Goal: Information Seeking & Learning: Stay updated

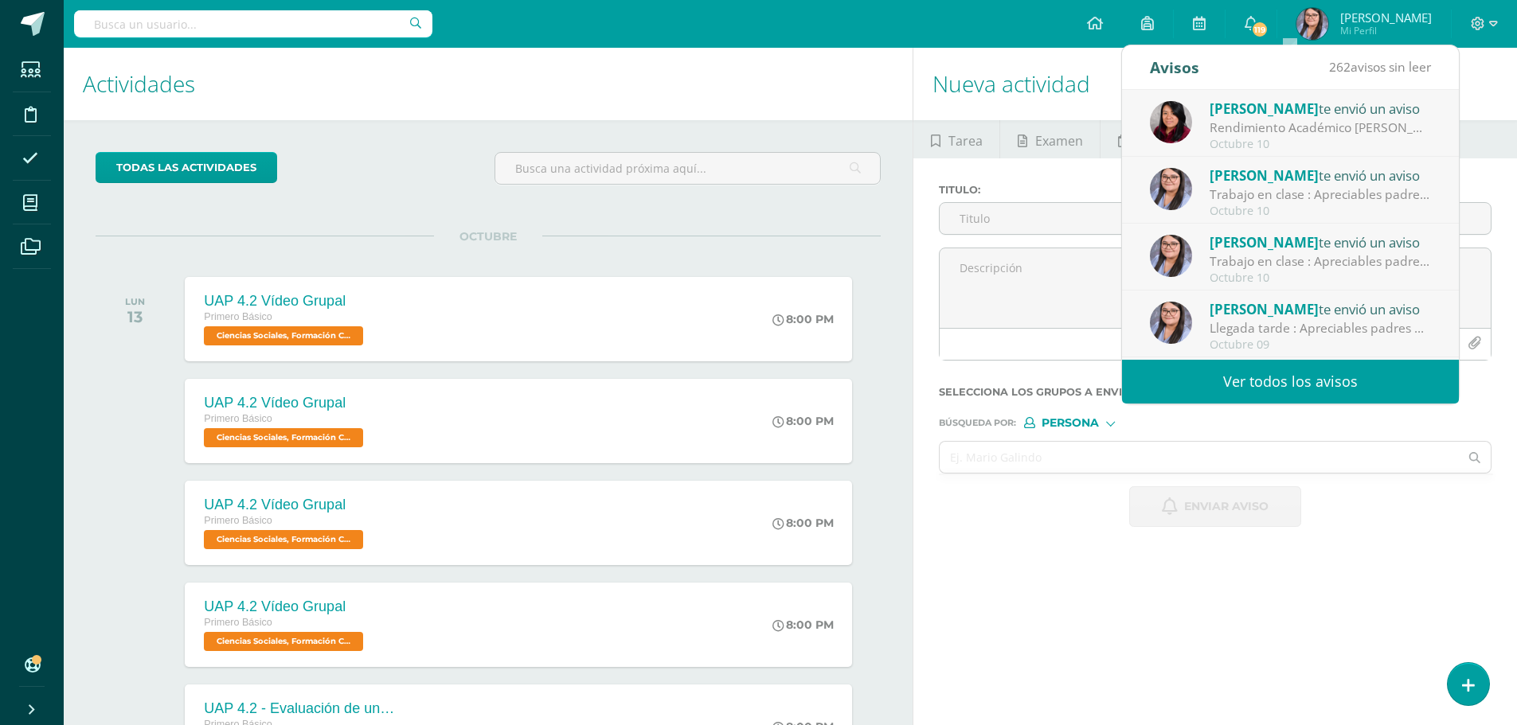
click at [1271, 387] on link "Ver todos los avisos" at bounding box center [1290, 382] width 337 height 44
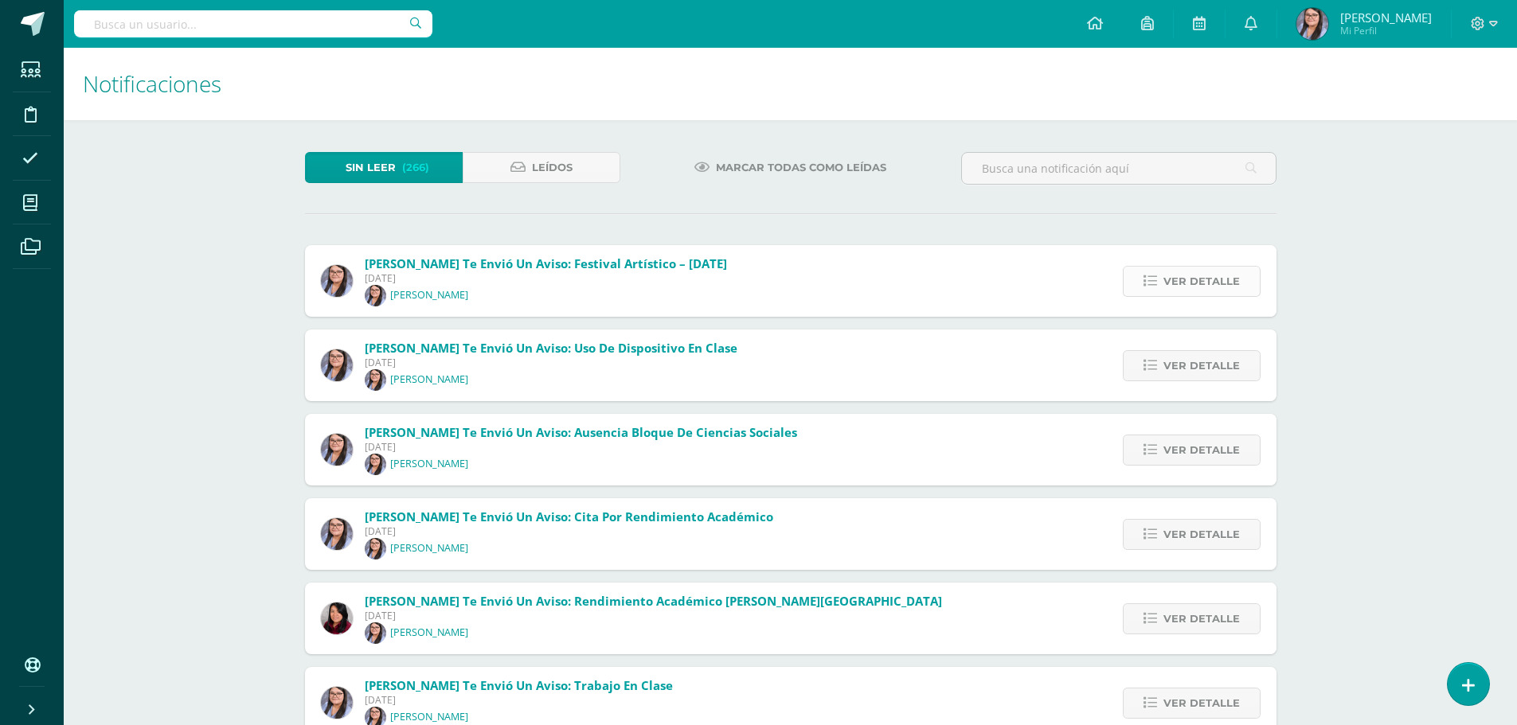
click at [1172, 280] on span "Ver detalle" at bounding box center [1201, 281] width 76 height 29
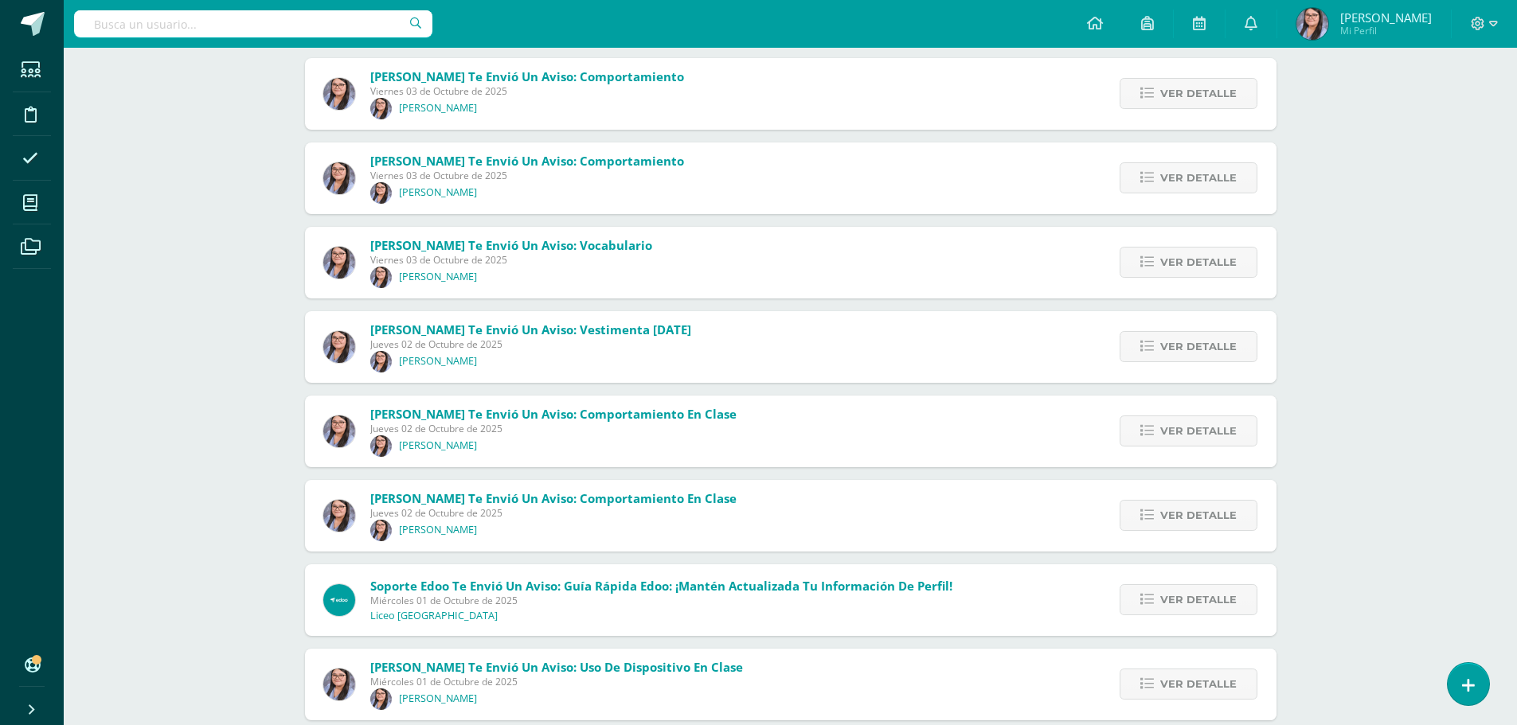
scroll to position [1647, 0]
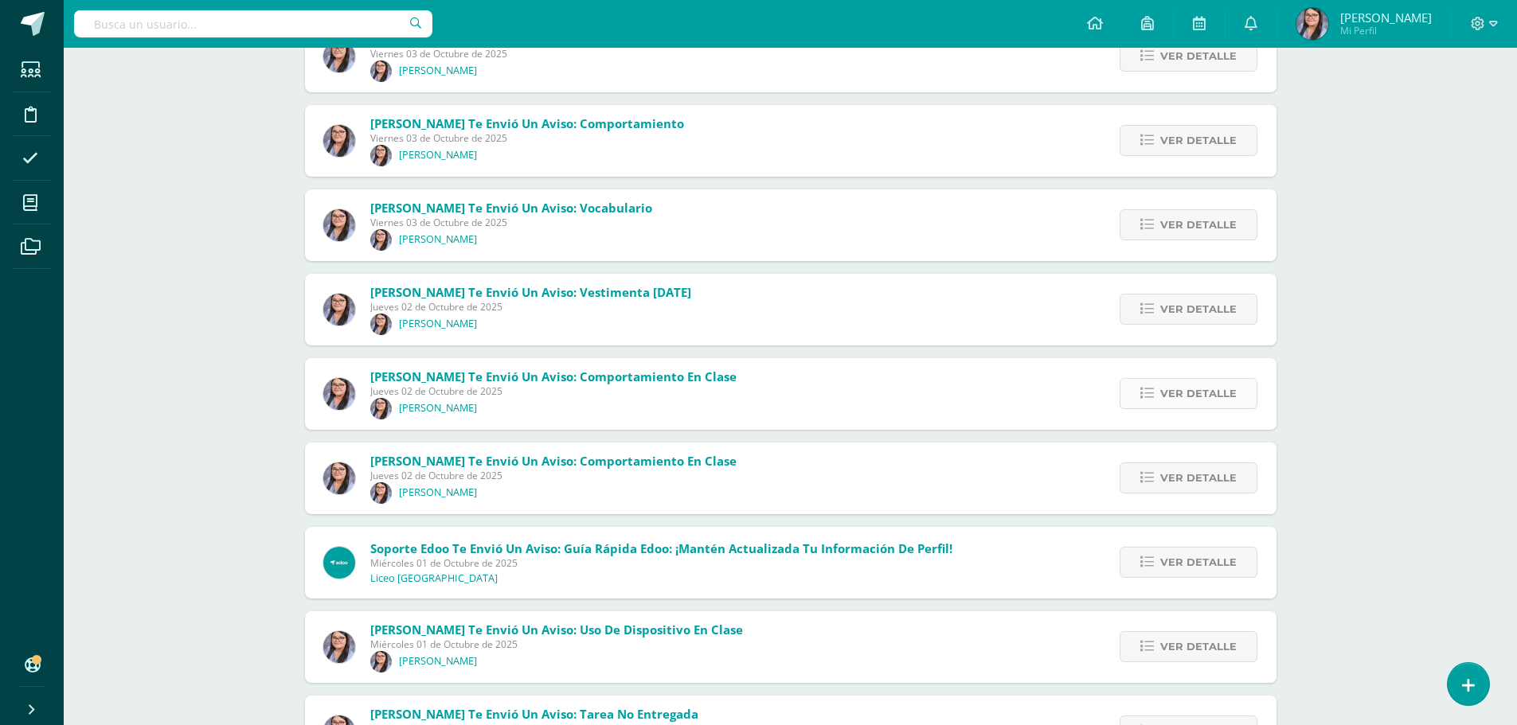
click at [1199, 395] on span "Ver detalle" at bounding box center [1198, 393] width 76 height 29
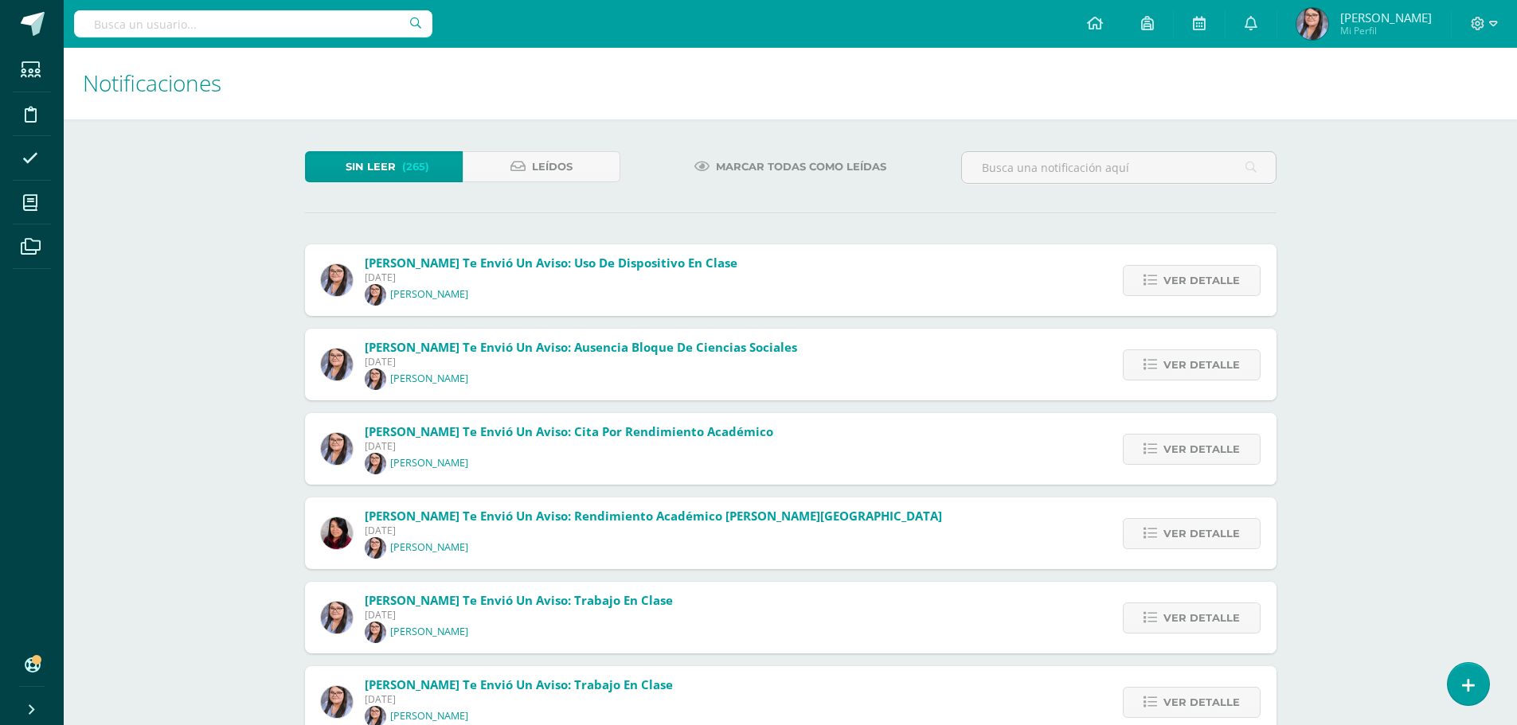
scroll to position [0, 0]
click at [1202, 293] on span "Ver detalle" at bounding box center [1201, 281] width 76 height 29
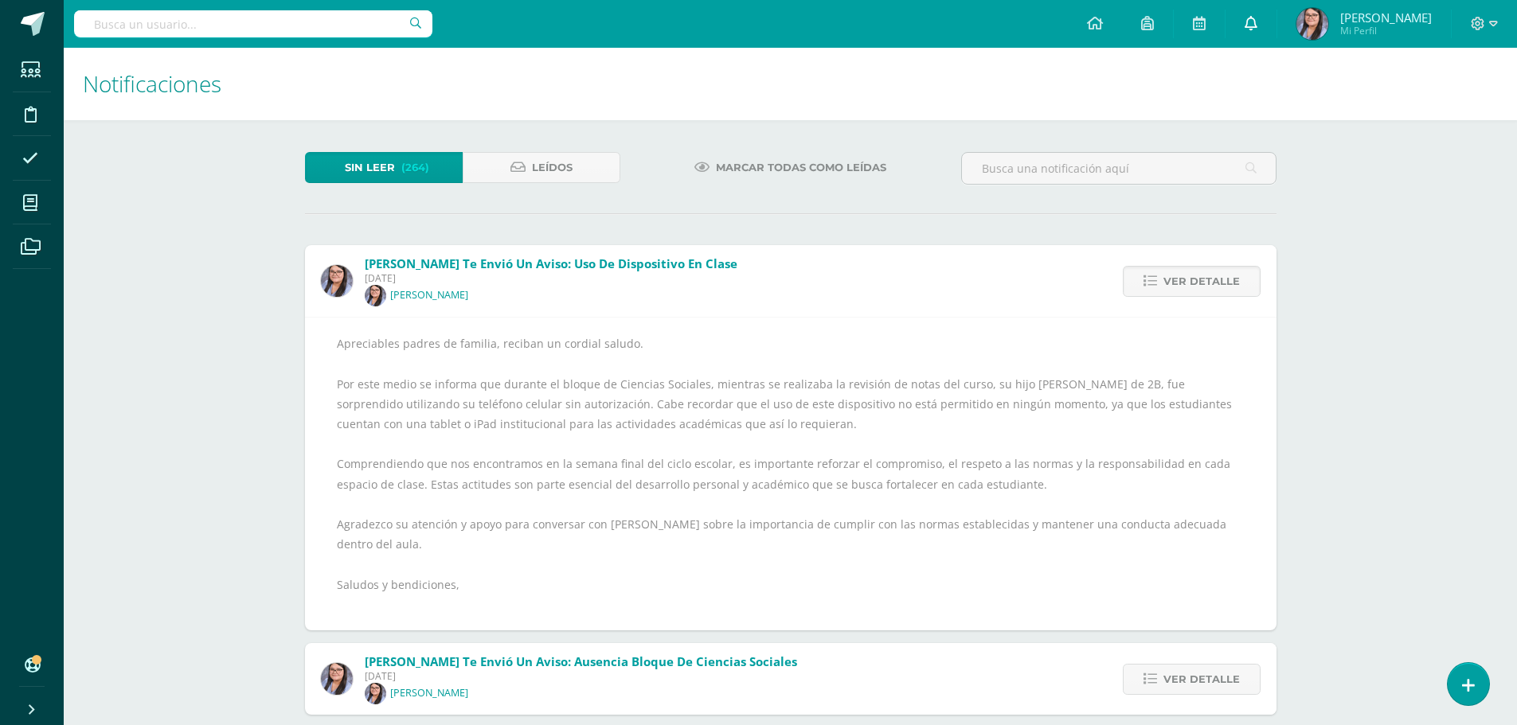
click at [1257, 18] on icon at bounding box center [1250, 23] width 13 height 14
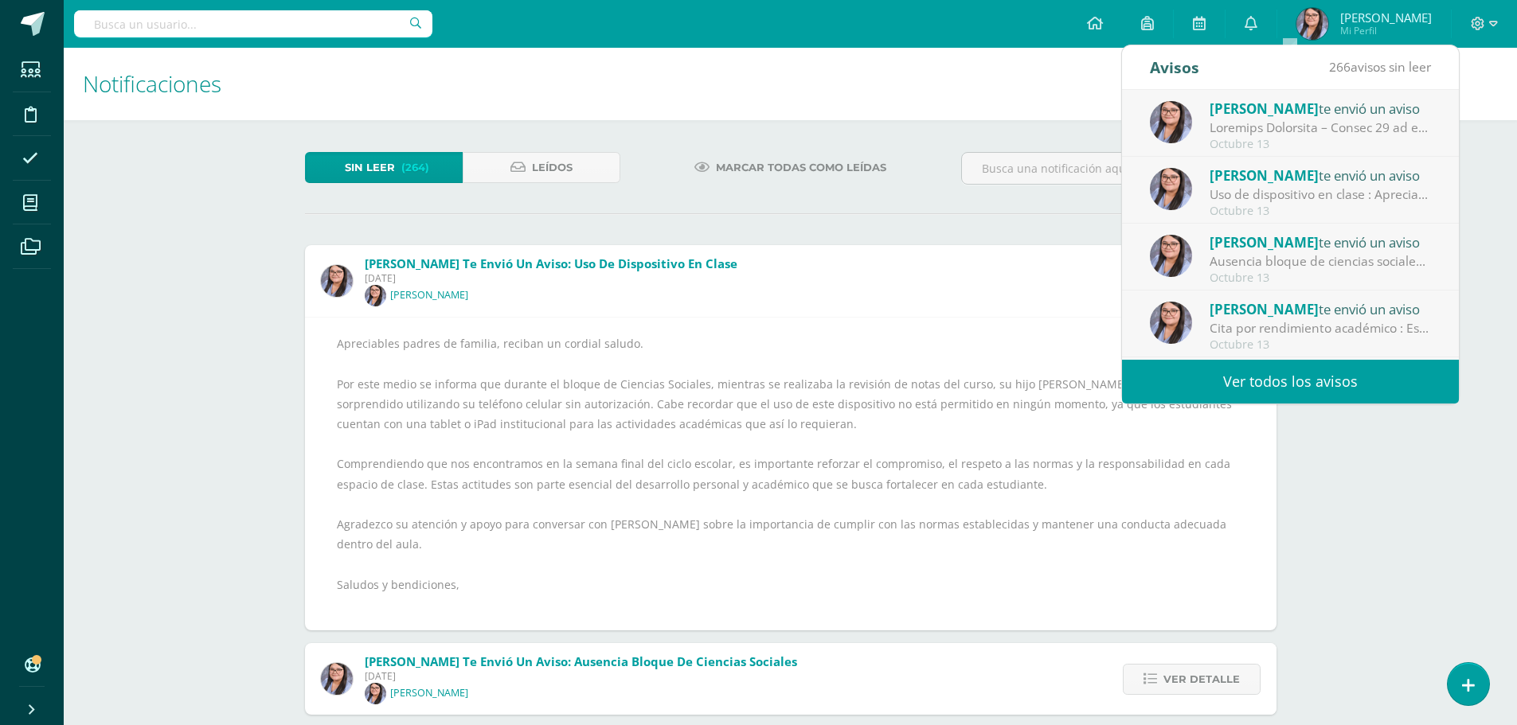
click at [1297, 115] on span "[PERSON_NAME]" at bounding box center [1263, 109] width 109 height 18
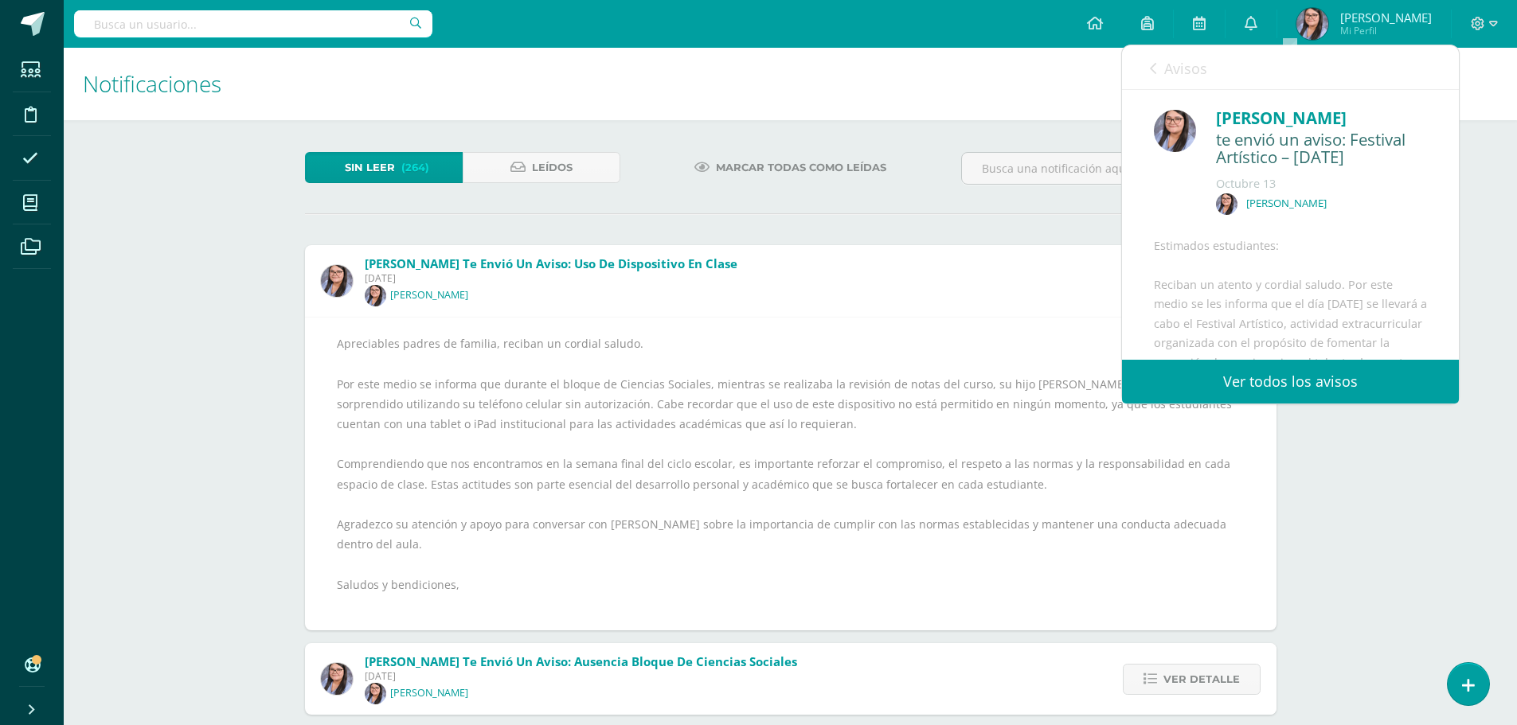
click at [1312, 388] on link "Ver todos los avisos" at bounding box center [1290, 382] width 337 height 44
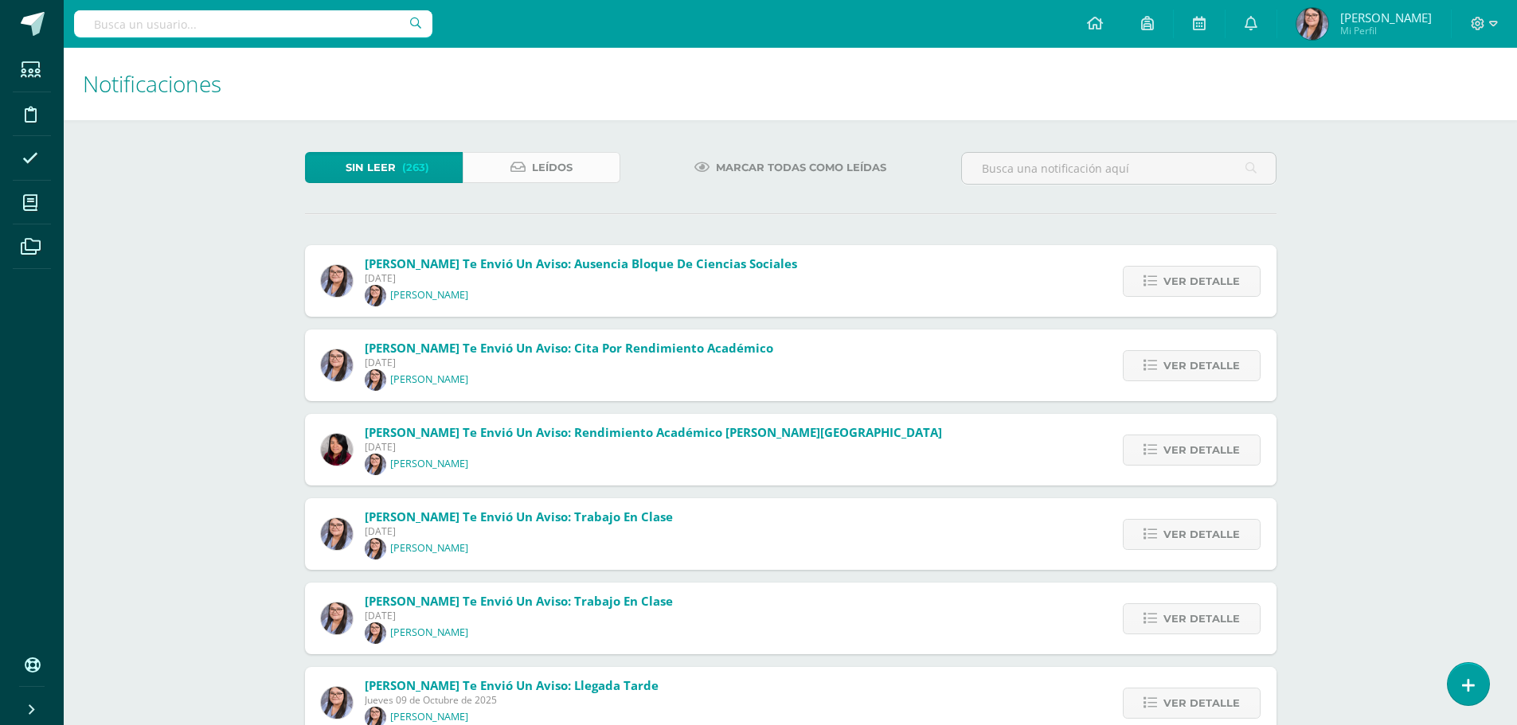
click at [514, 166] on icon at bounding box center [517, 168] width 15 height 14
click at [404, 166] on span "(263)" at bounding box center [415, 167] width 27 height 29
click at [511, 169] on icon at bounding box center [517, 168] width 15 height 14
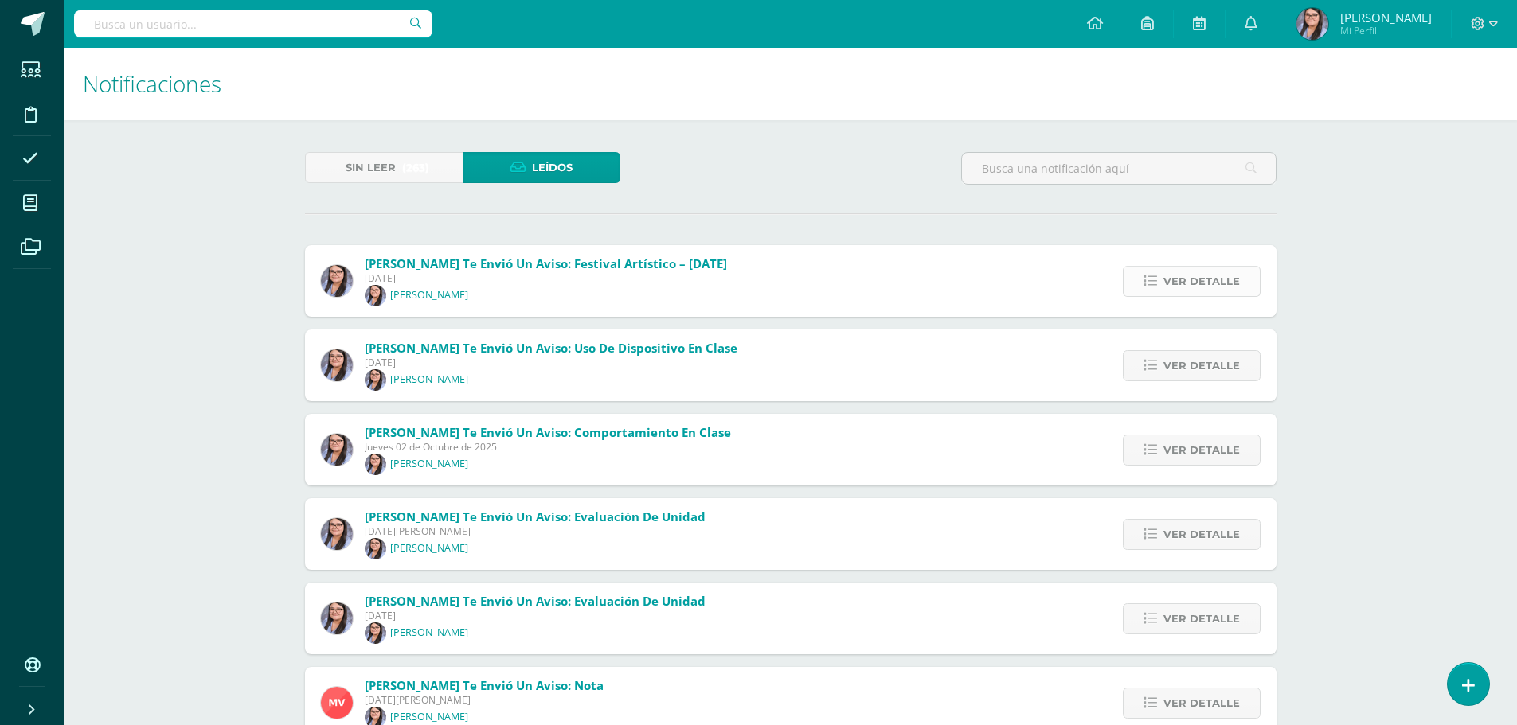
click at [1250, 275] on link "Ver detalle" at bounding box center [1191, 281] width 138 height 31
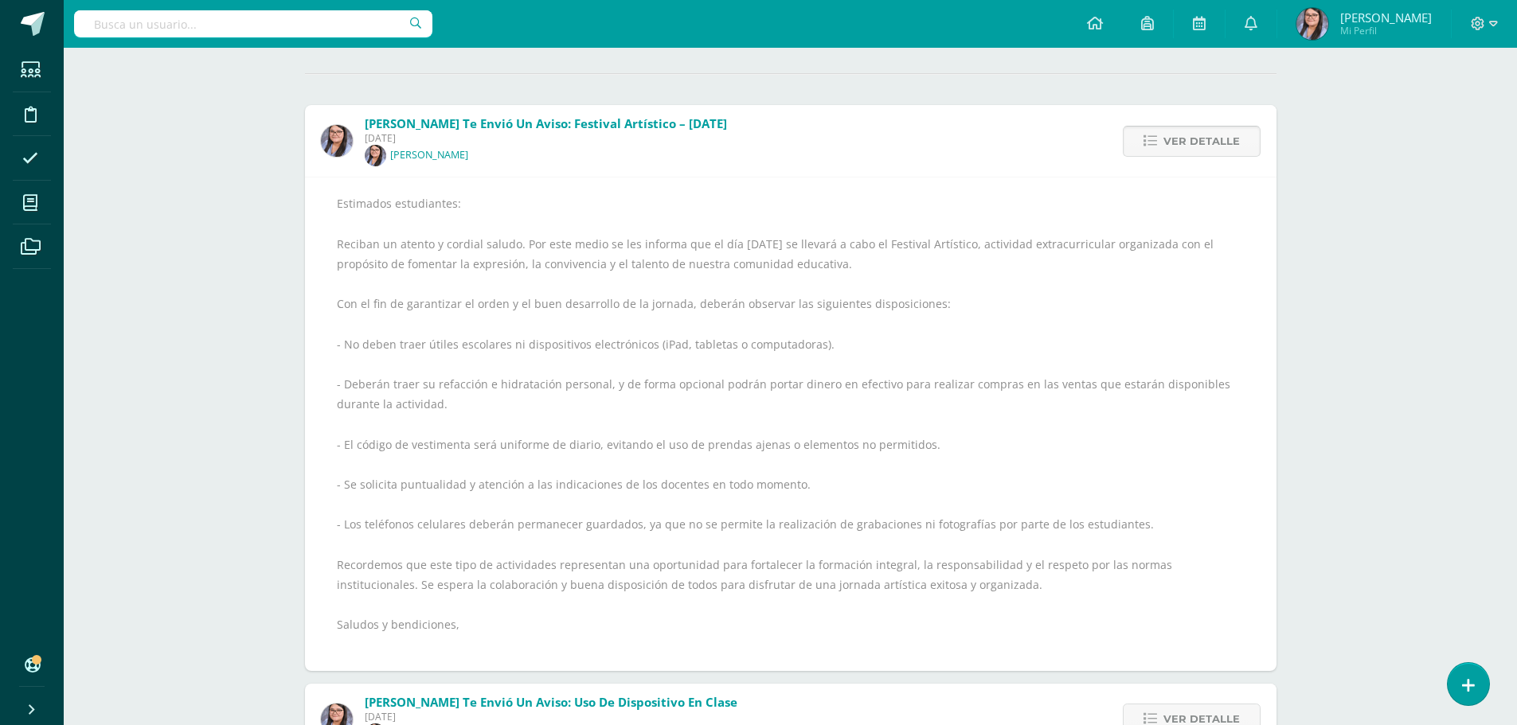
scroll to position [159, 0]
